Goal: Transaction & Acquisition: Purchase product/service

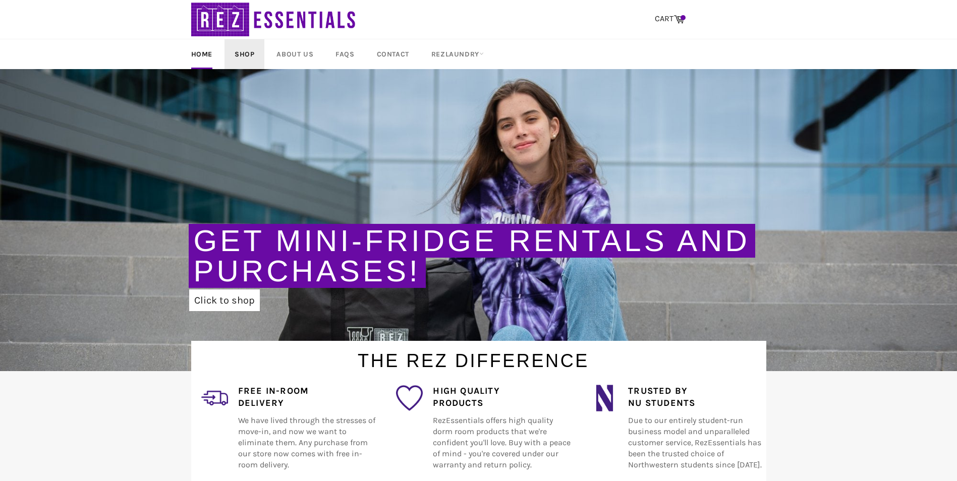
click at [240, 52] on link "Shop" at bounding box center [245, 54] width 40 height 30
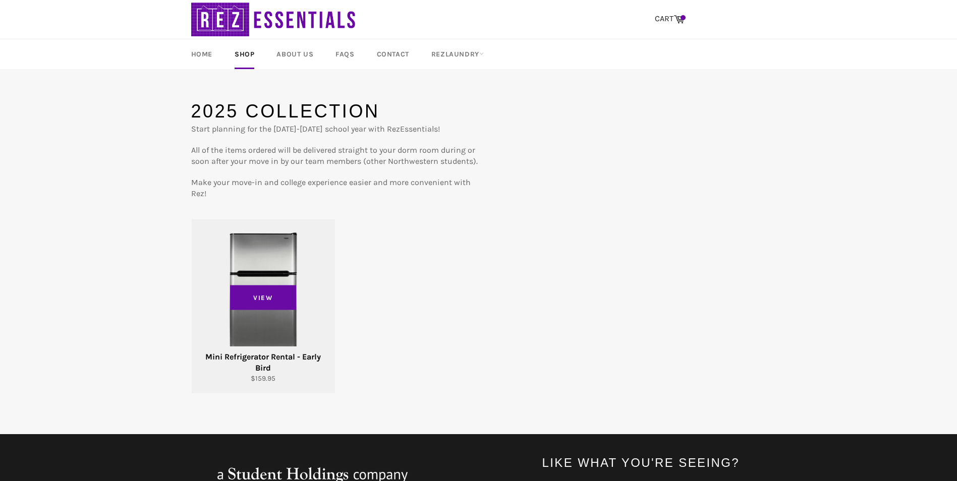
click at [274, 263] on div "View" at bounding box center [263, 306] width 143 height 174
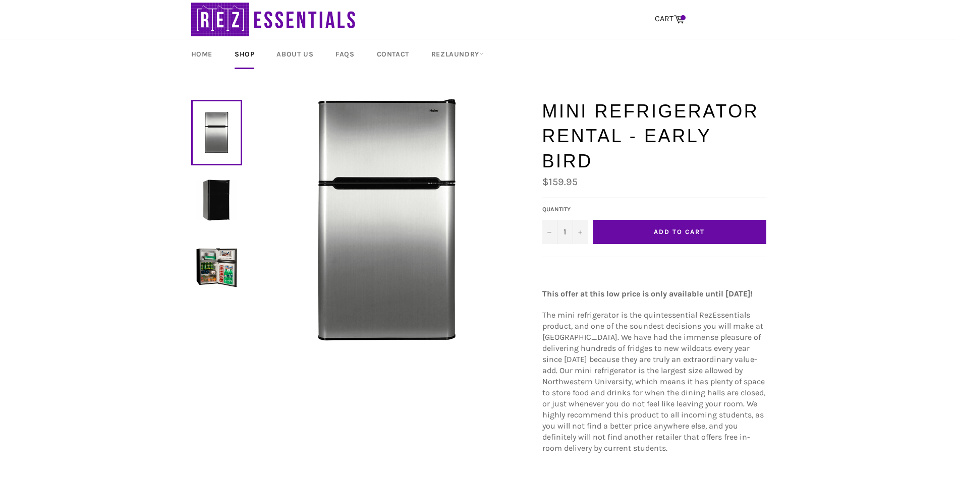
click at [670, 231] on span "Add to Cart" at bounding box center [679, 232] width 50 height 8
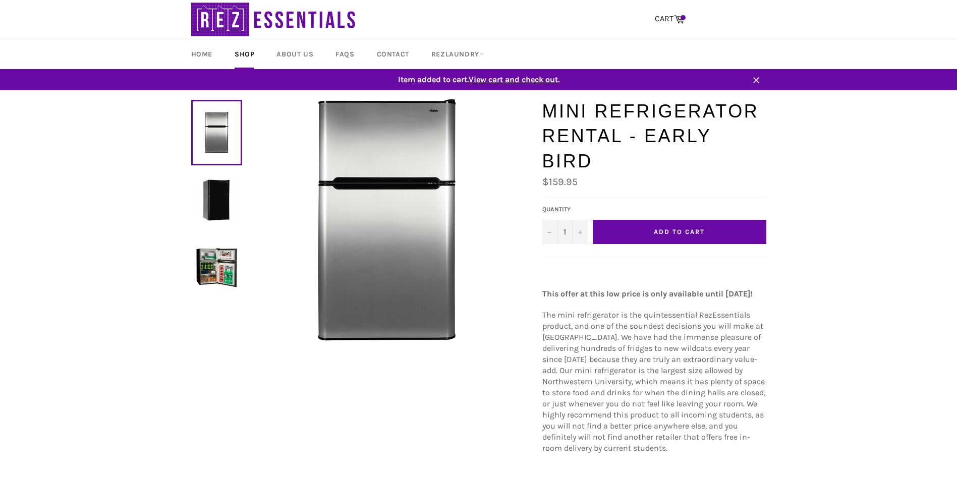
click at [516, 79] on span "View cart and check out" at bounding box center [513, 80] width 89 height 10
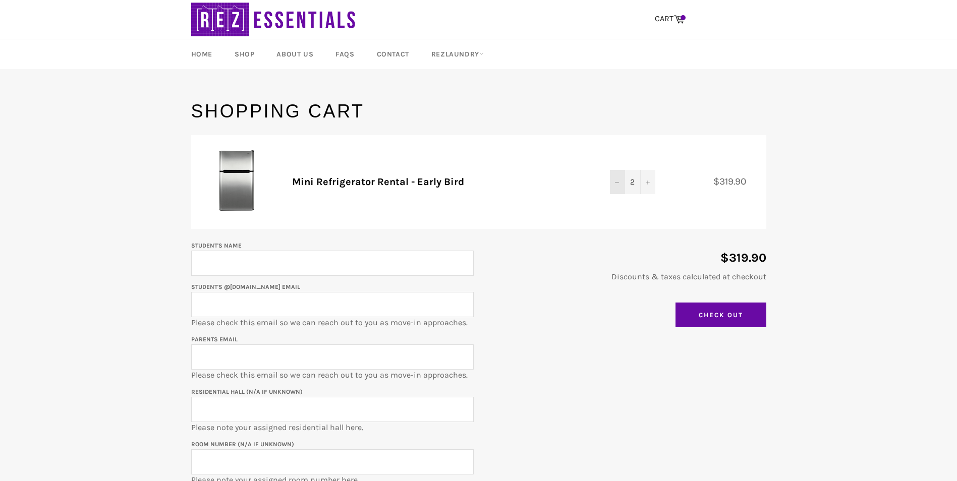
click at [619, 183] on icon "Decrease quantity" at bounding box center [617, 182] width 4 height 1
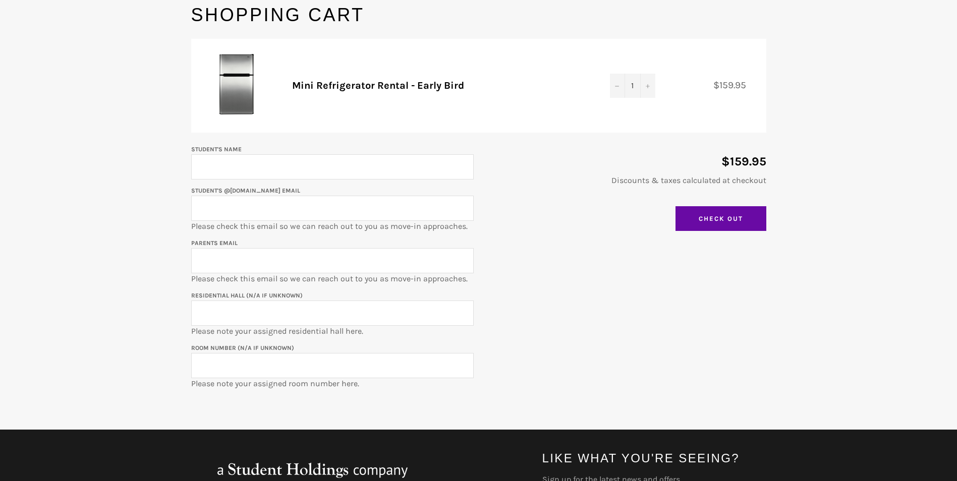
scroll to position [101, 0]
